Goal: Task Accomplishment & Management: Use online tool/utility

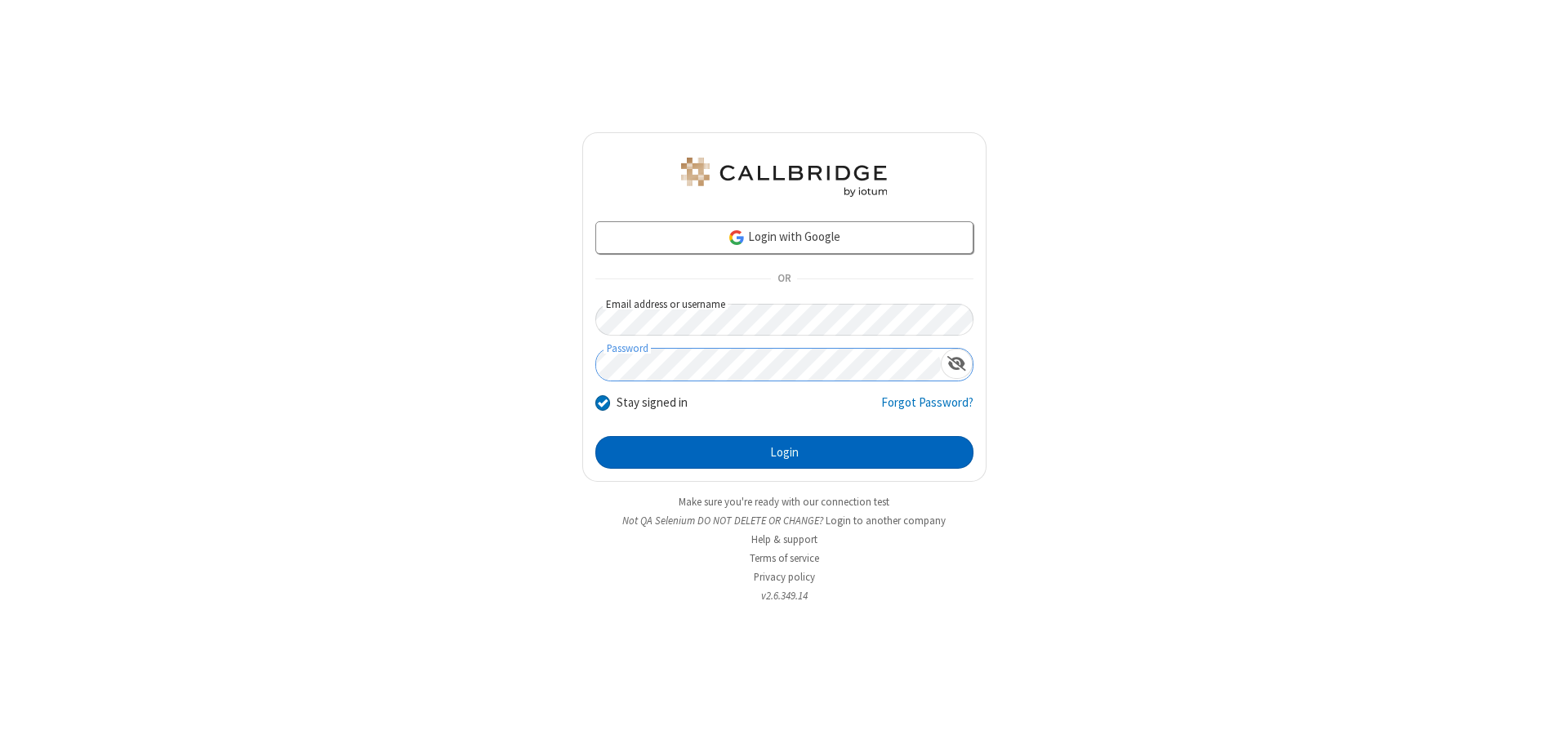
click at [784, 452] on button "Login" at bounding box center [784, 452] width 378 height 33
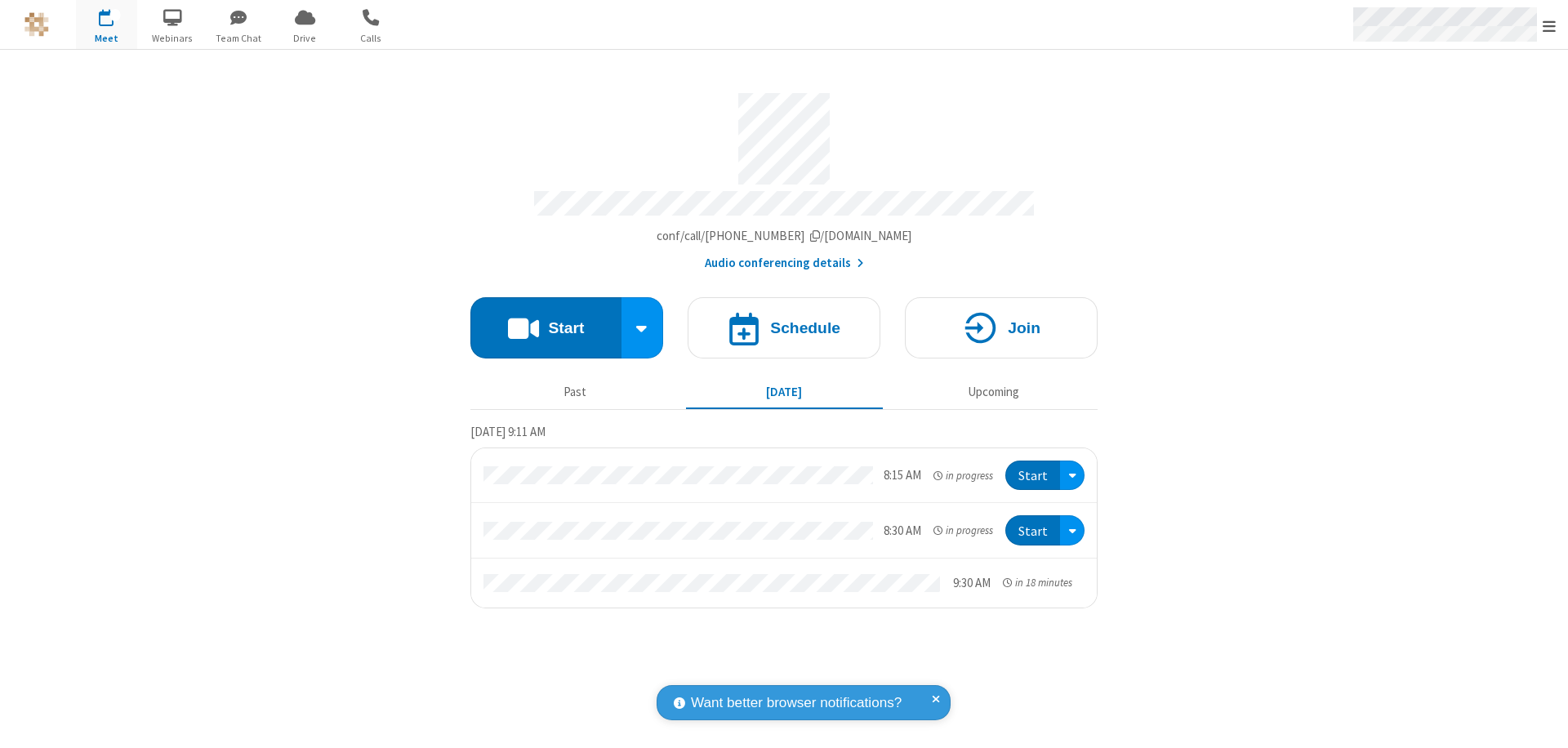
click at [1549, 25] on span "Open menu" at bounding box center [1549, 26] width 13 height 16
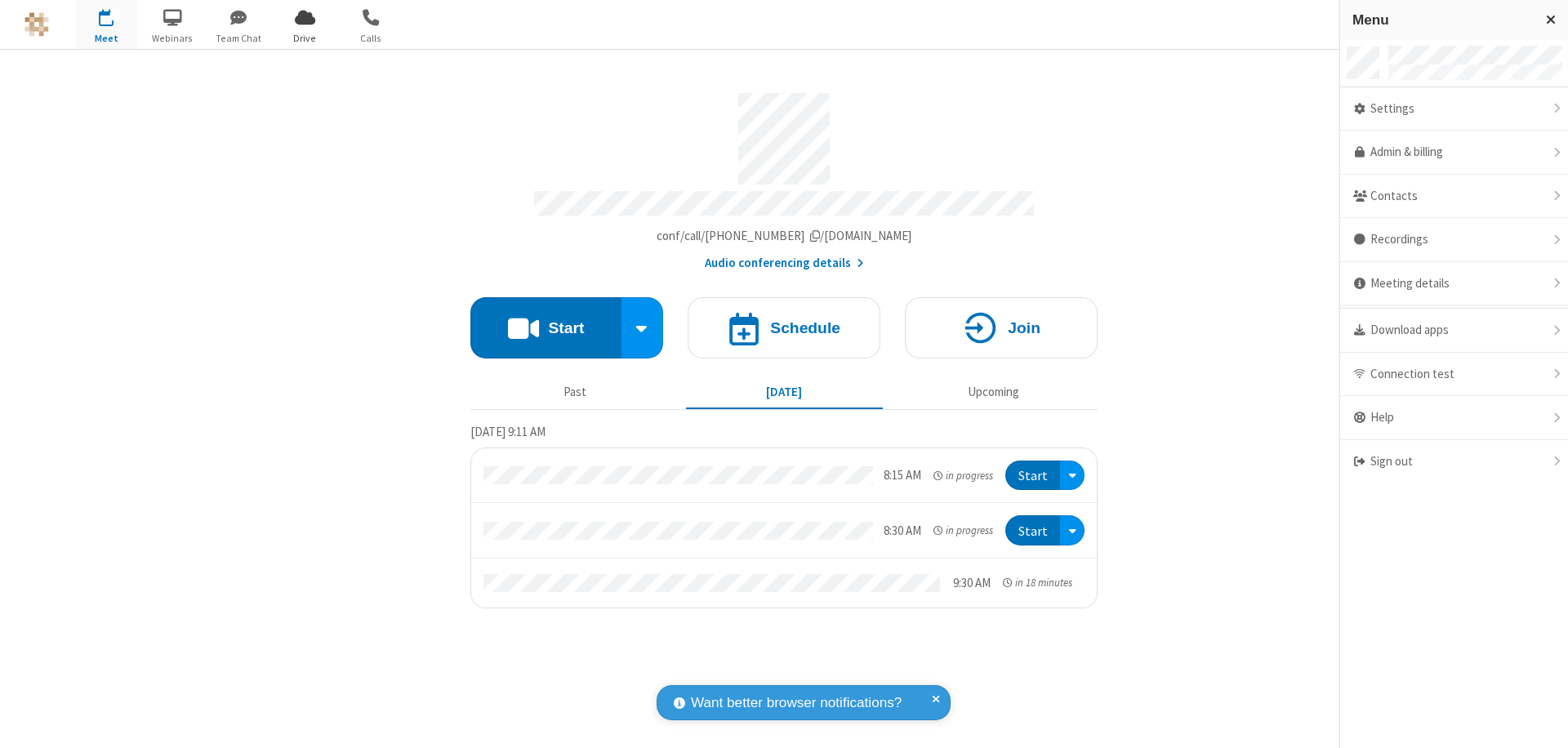
click at [304, 37] on span "Drive" at bounding box center [305, 38] width 62 height 14
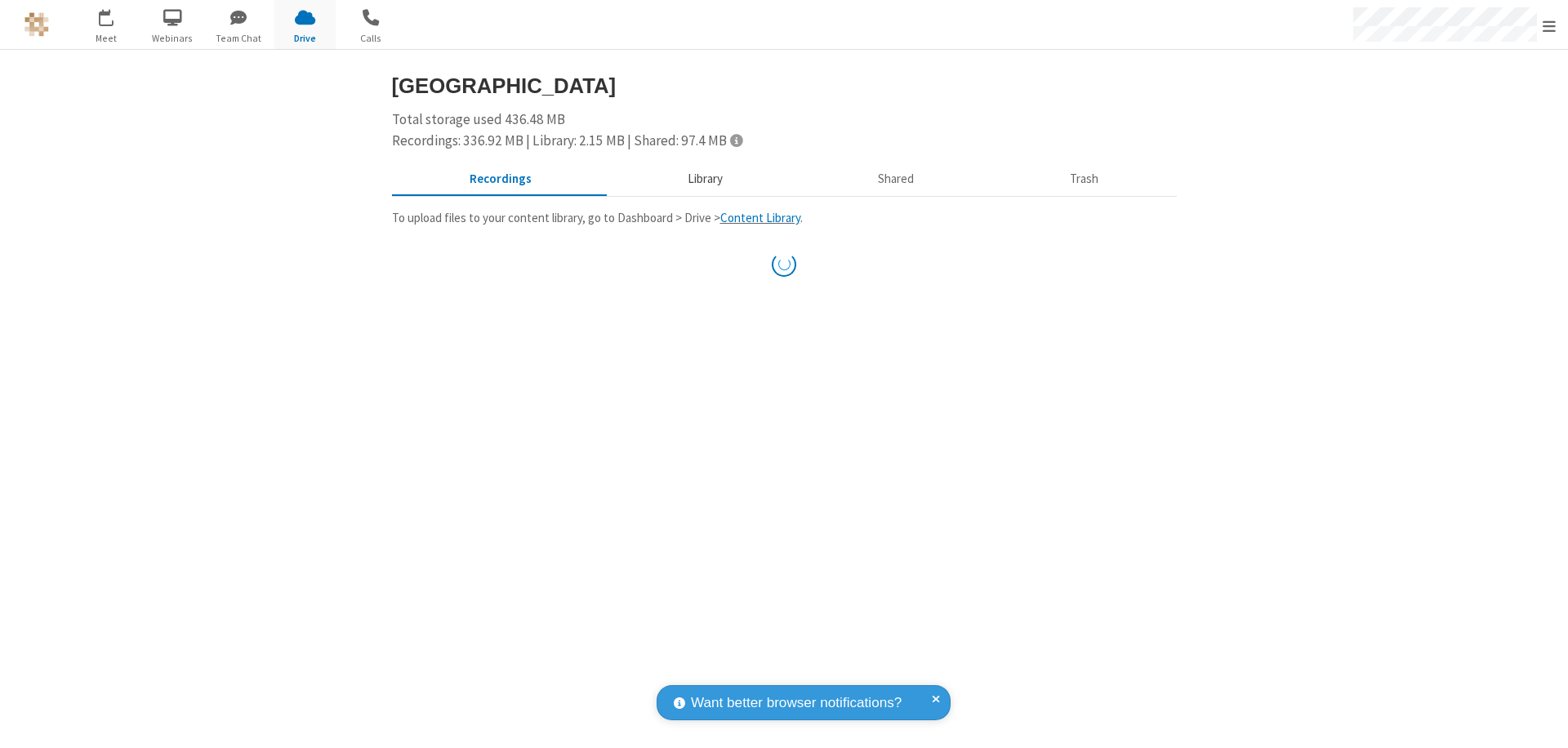
click at [697, 178] on button "Library" at bounding box center [705, 179] width 191 height 31
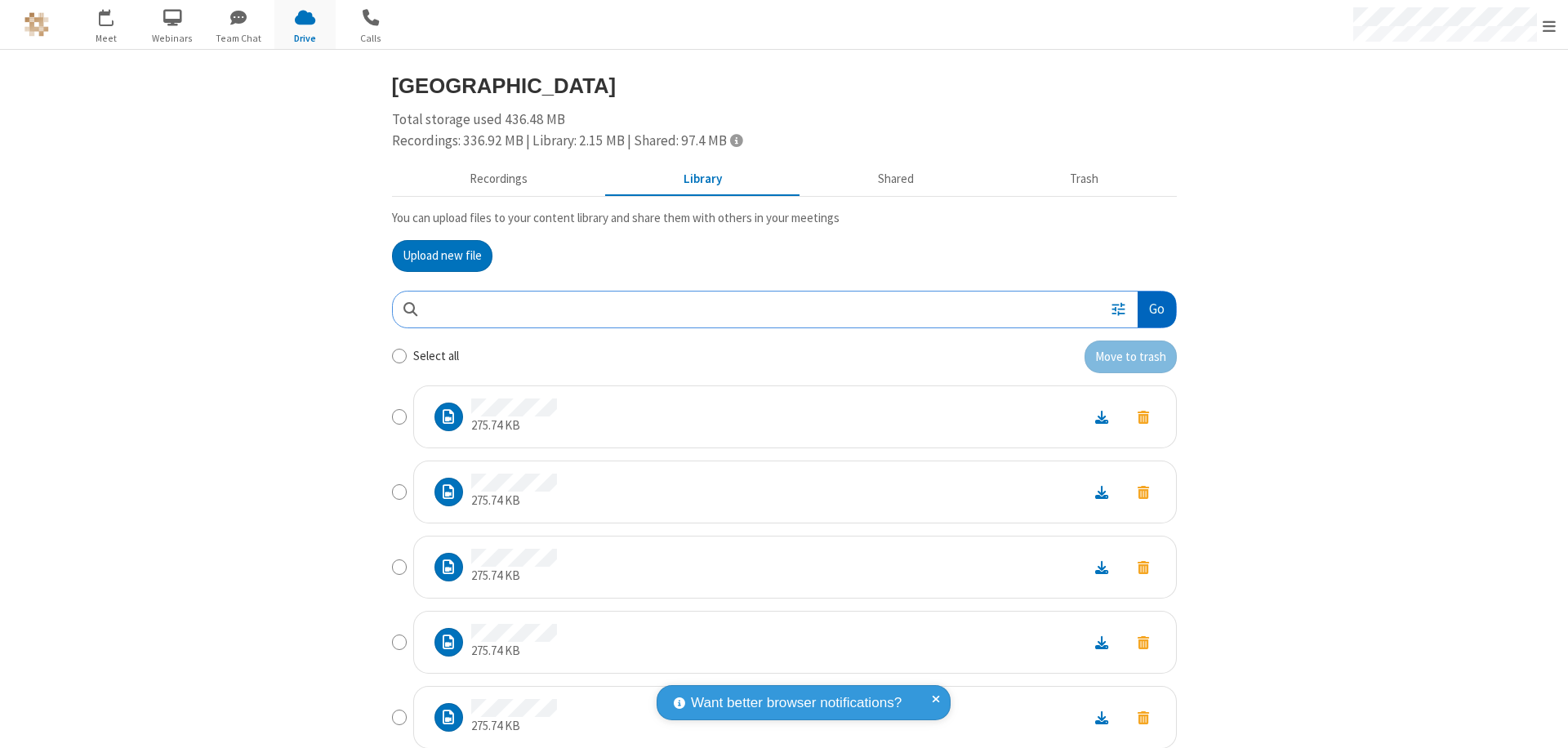
click at [1150, 309] on button "Go" at bounding box center [1156, 310] width 37 height 37
click at [436, 255] on button "Upload new file" at bounding box center [442, 256] width 101 height 33
